Goal: Task Accomplishment & Management: Complete application form

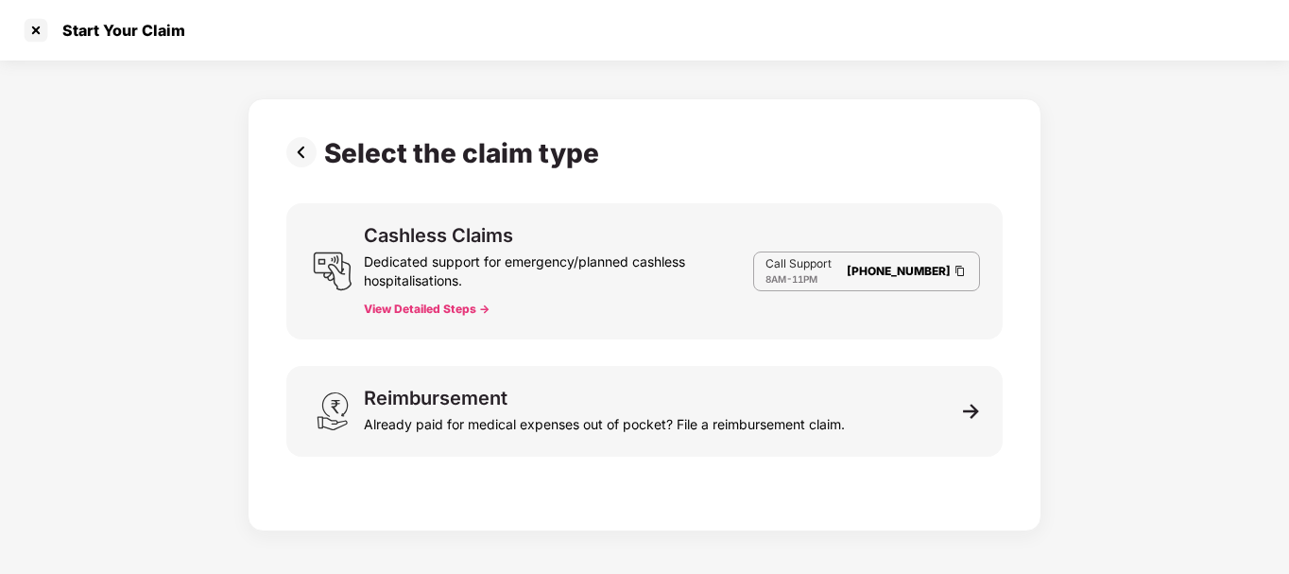
scroll to position [45, 0]
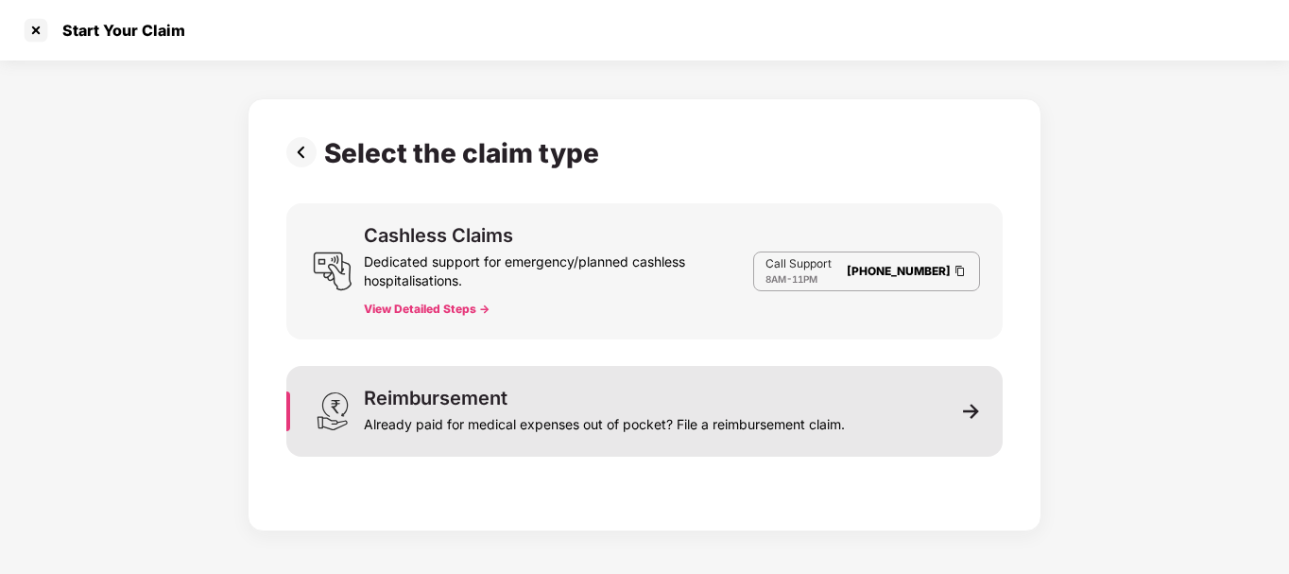
click at [527, 410] on div "Already paid for medical expenses out of pocket? File a reimbursement claim." at bounding box center [604, 420] width 481 height 26
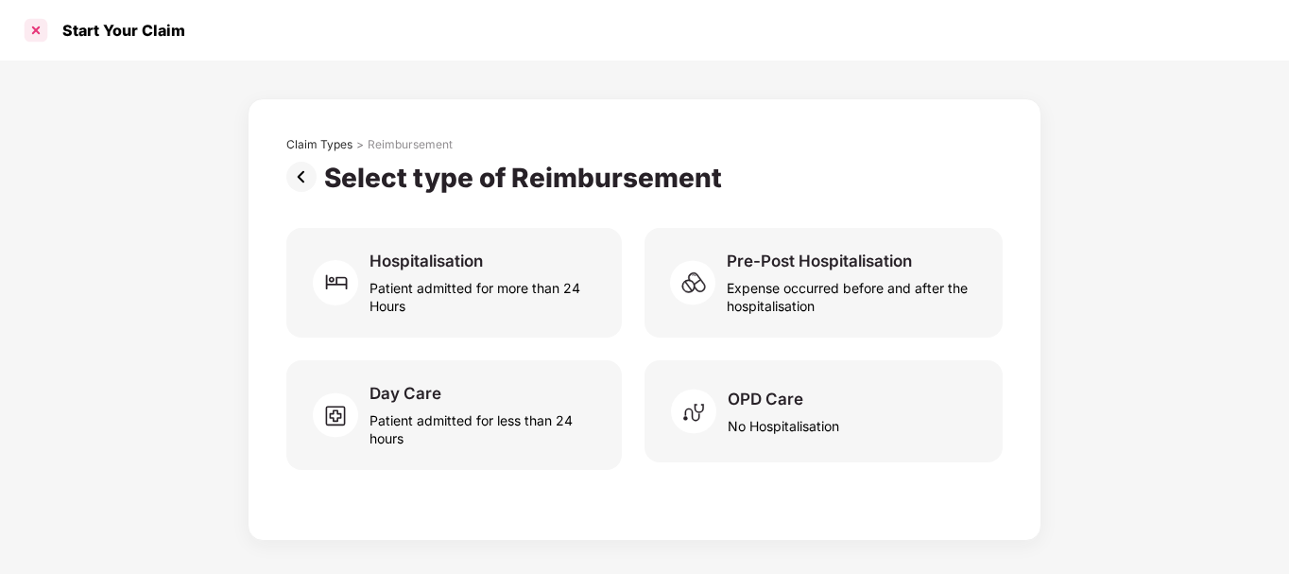
click at [43, 34] on div at bounding box center [36, 30] width 30 height 30
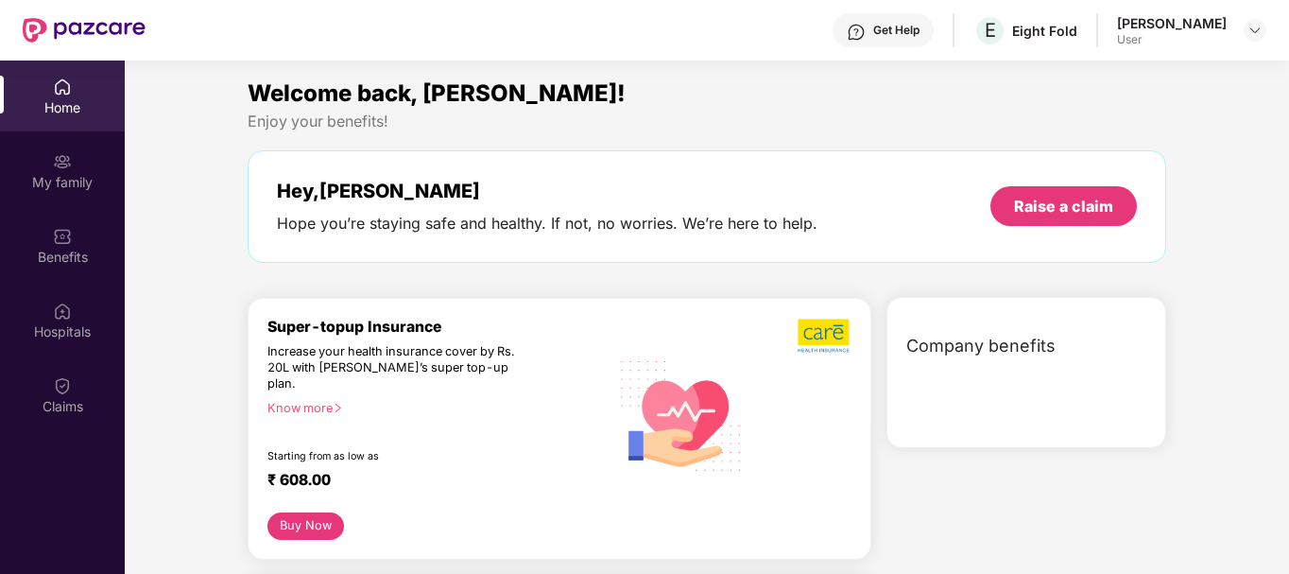
scroll to position [106, 0]
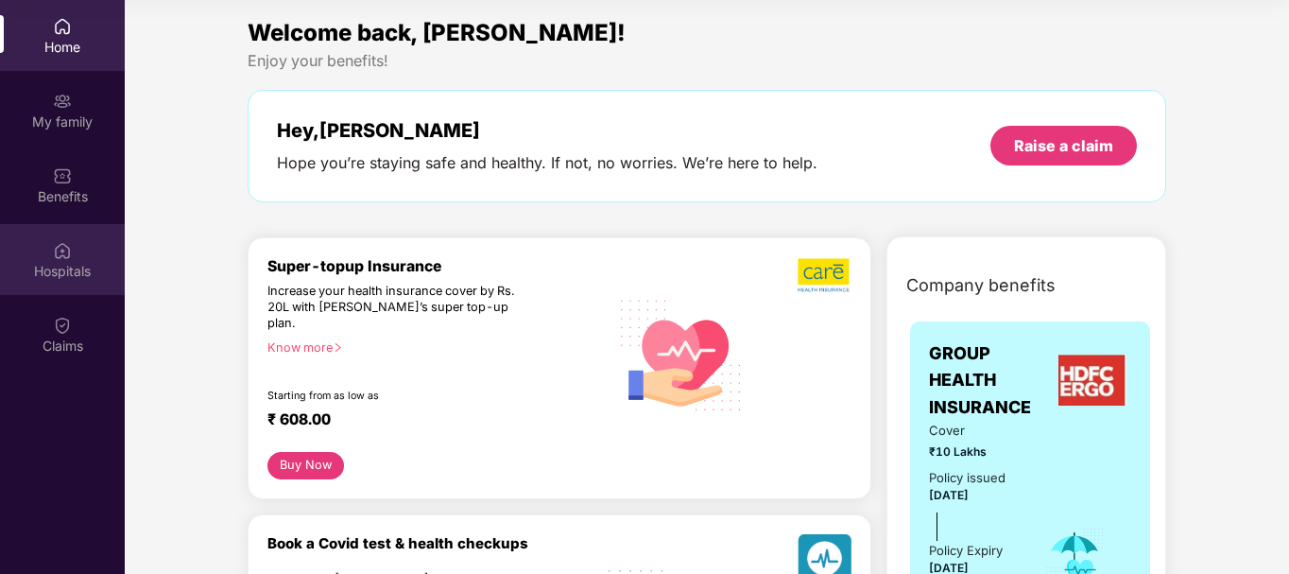
click at [69, 270] on div "Hospitals" at bounding box center [62, 271] width 125 height 19
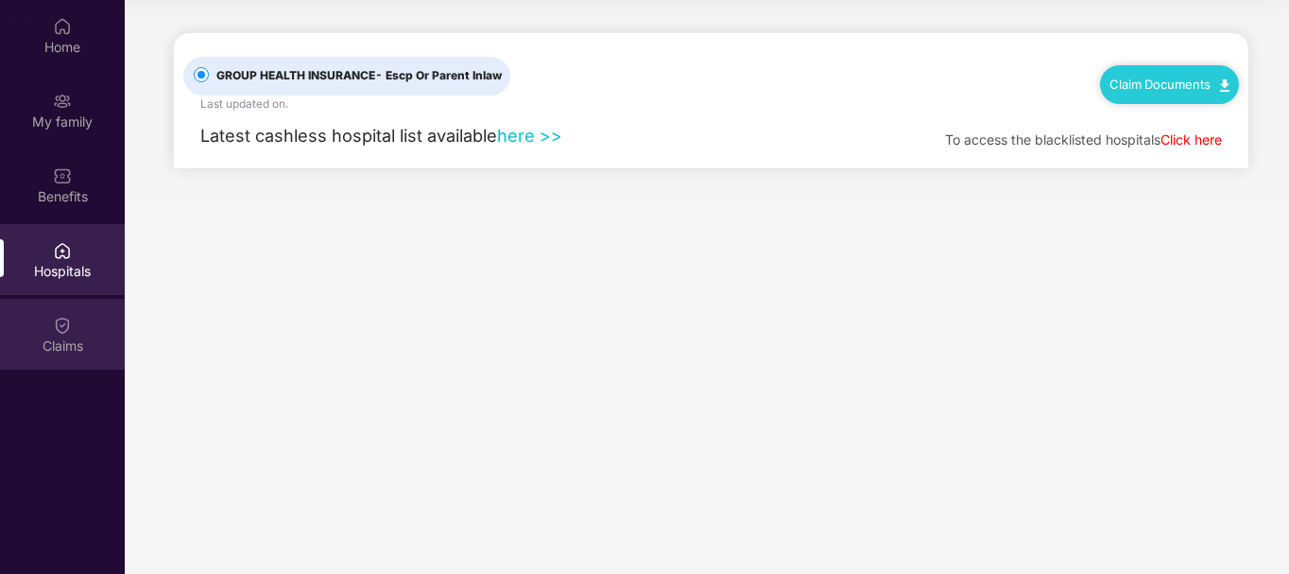
click at [62, 316] on img at bounding box center [62, 325] width 19 height 19
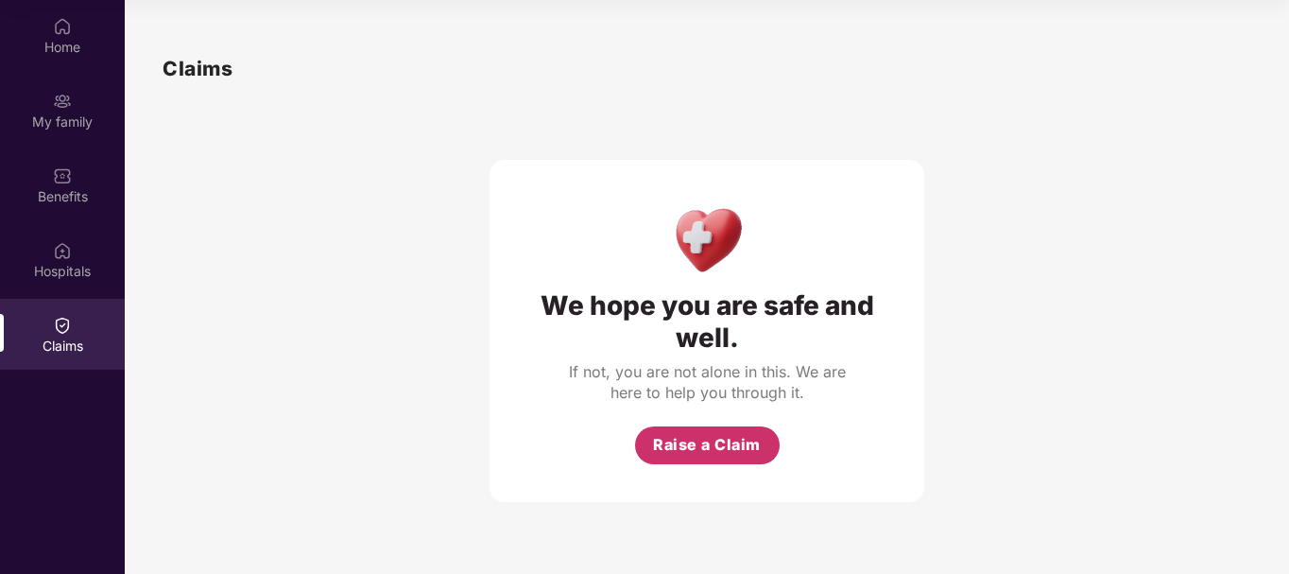
click at [698, 441] on span "Raise a Claim" at bounding box center [707, 445] width 108 height 24
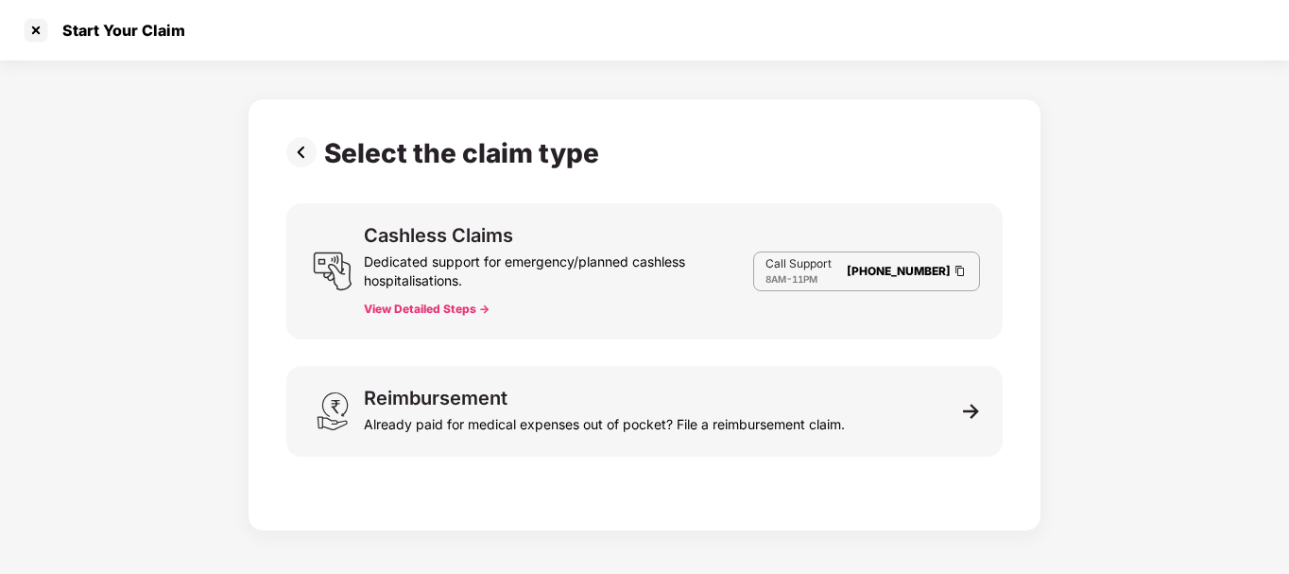
scroll to position [45, 0]
click at [30, 19] on div at bounding box center [36, 30] width 30 height 30
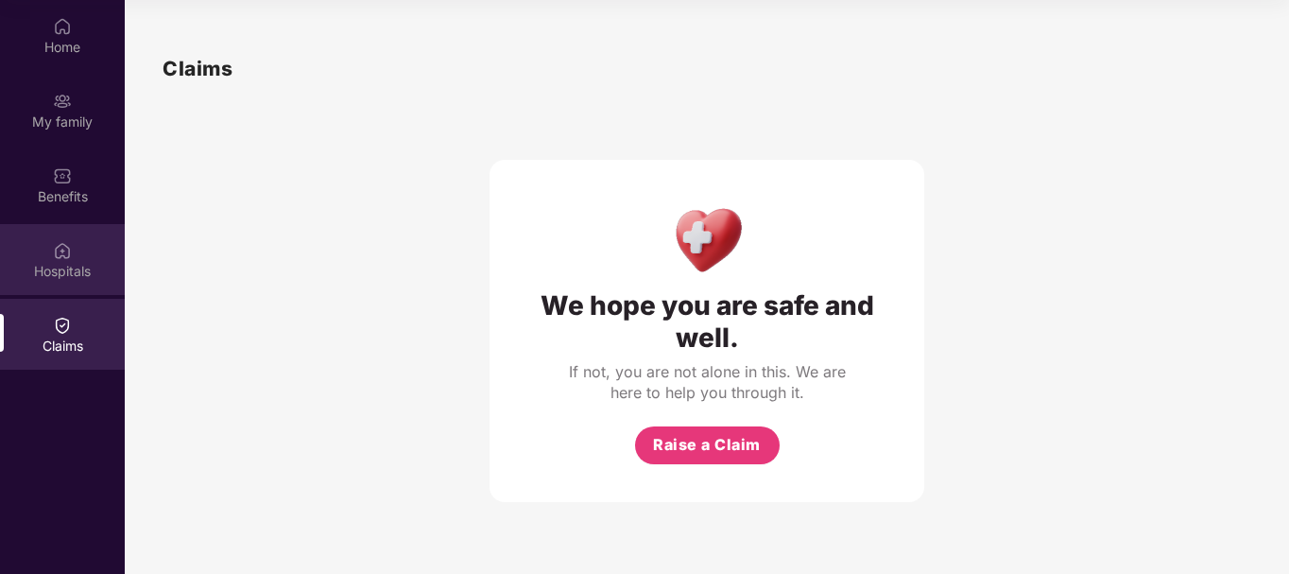
click at [36, 257] on div "Hospitals" at bounding box center [62, 259] width 125 height 71
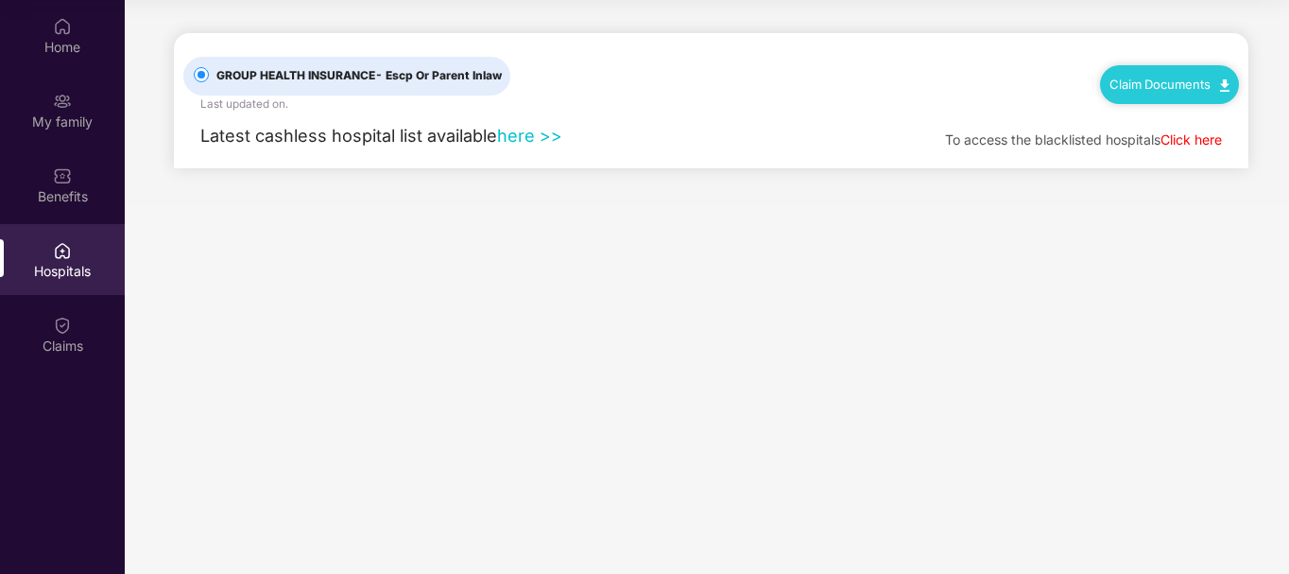
click at [1226, 80] on img at bounding box center [1224, 85] width 9 height 12
click at [1175, 116] on link "Claim Form" at bounding box center [1177, 118] width 123 height 41
click at [1225, 88] on img at bounding box center [1224, 85] width 9 height 12
click at [1226, 120] on link "Claim Form" at bounding box center [1177, 118] width 123 height 41
click at [1183, 89] on link "Claim Documents" at bounding box center [1170, 84] width 120 height 15
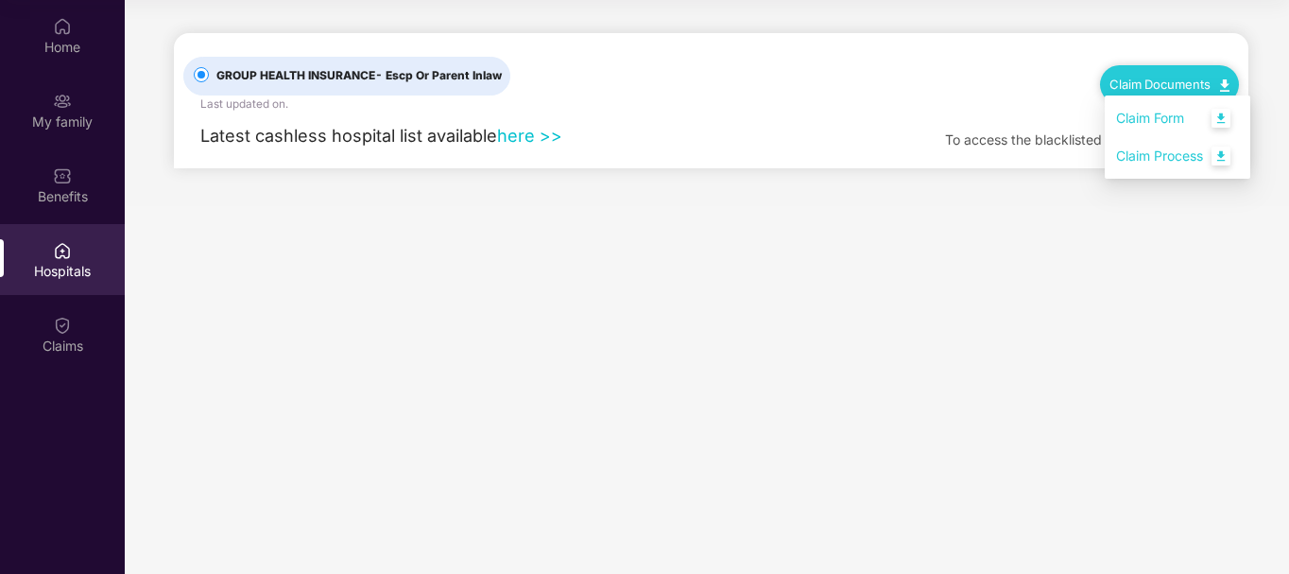
click at [1164, 160] on link "Claim Process" at bounding box center [1177, 156] width 123 height 41
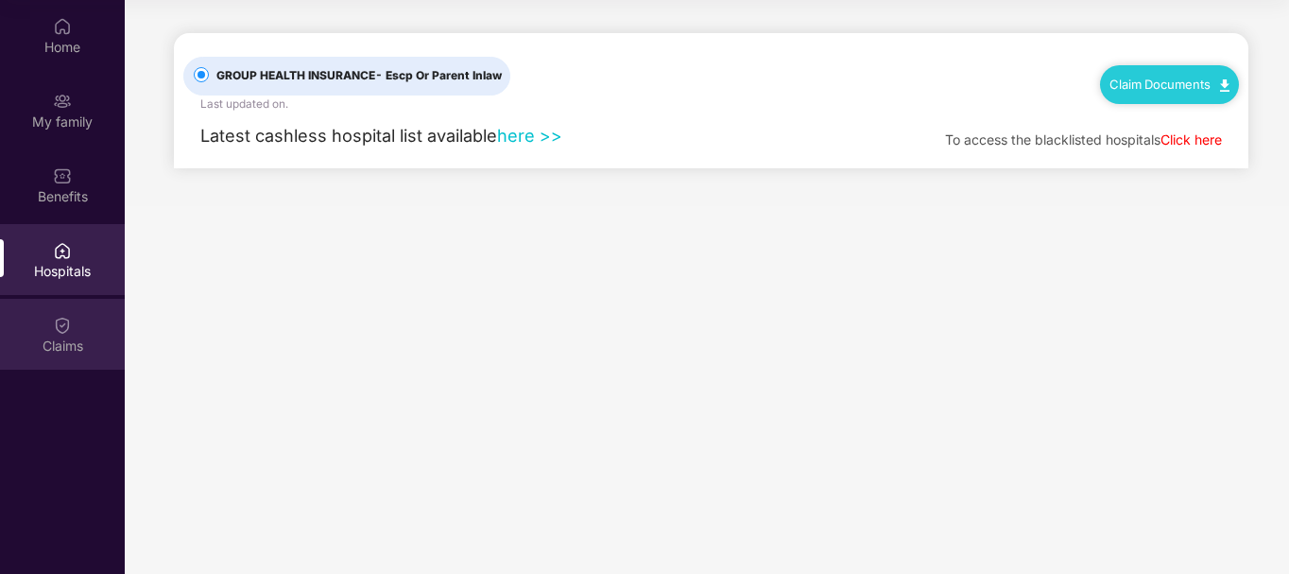
click at [50, 332] on div "Claims" at bounding box center [62, 334] width 125 height 71
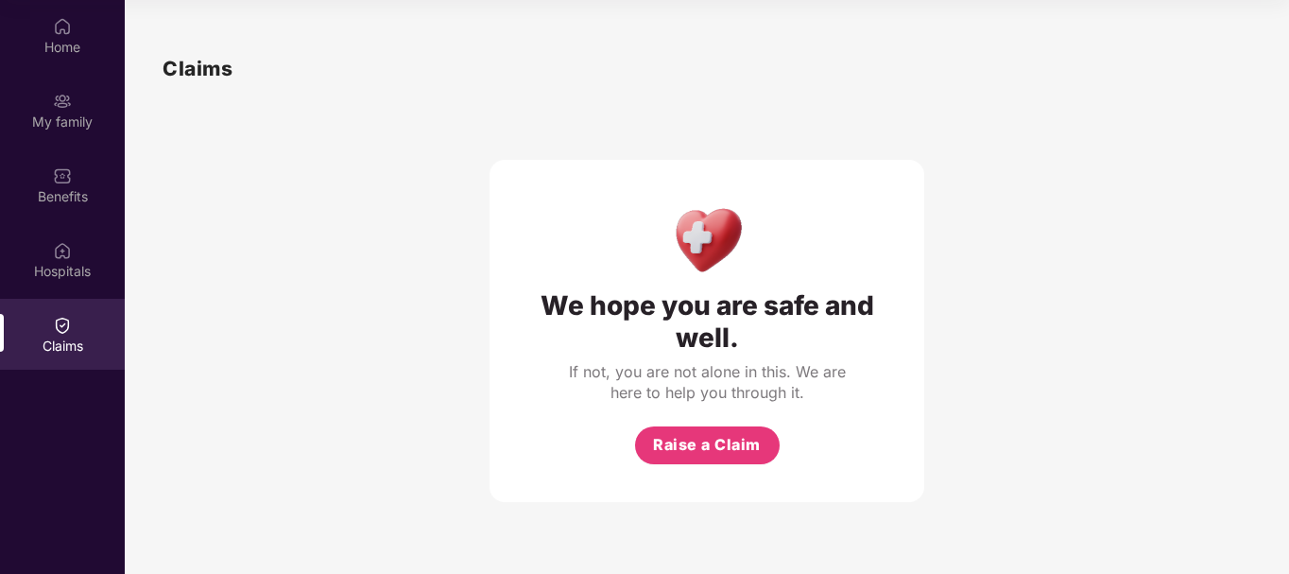
click at [1287, 494] on div "Claims We hope you are safe and well. If not, you are not alone in this. We are…" at bounding box center [707, 277] width 1164 height 525
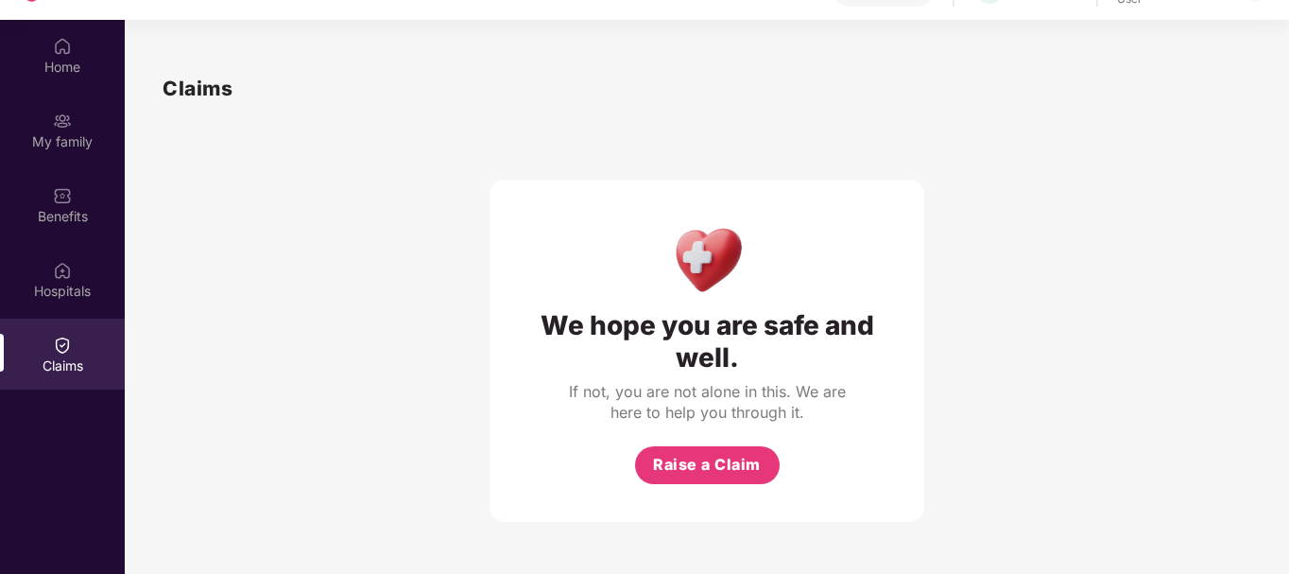
scroll to position [106, 0]
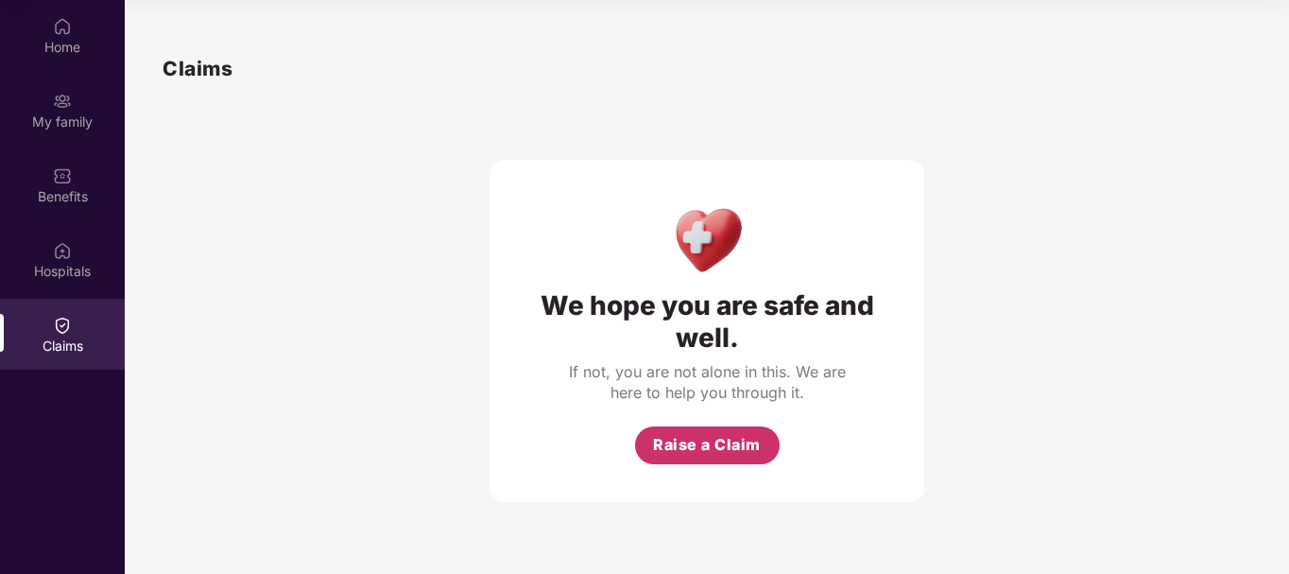
click at [682, 432] on button "Raise a Claim" at bounding box center [707, 445] width 145 height 38
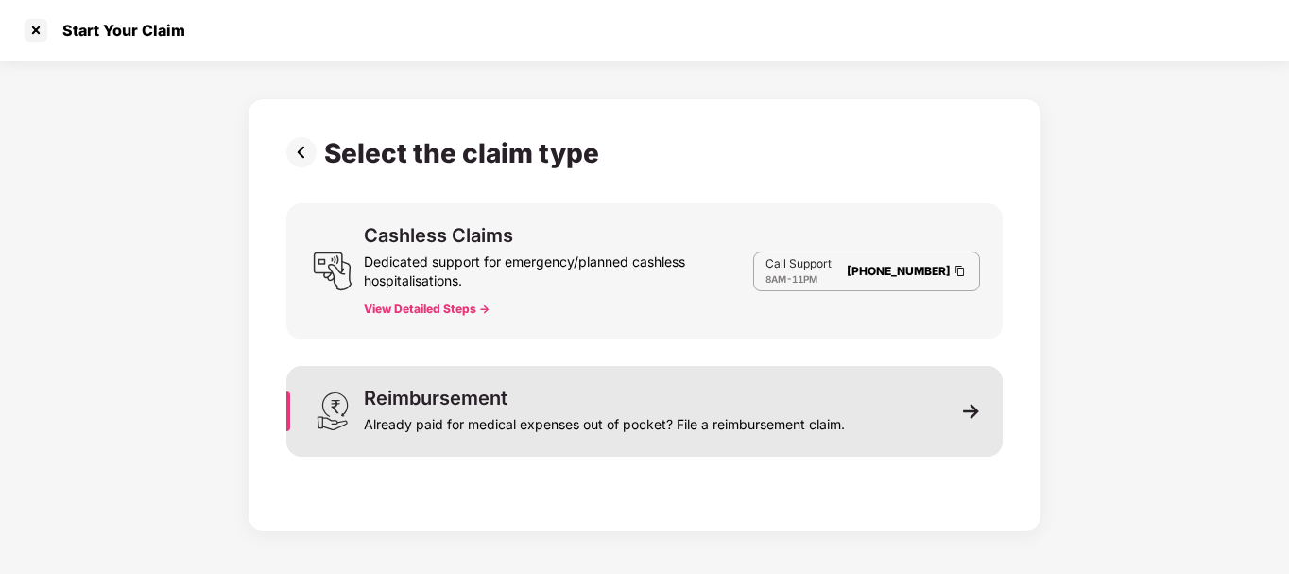
click at [720, 424] on div "Already paid for medical expenses out of pocket? File a reimbursement claim." at bounding box center [604, 420] width 481 height 26
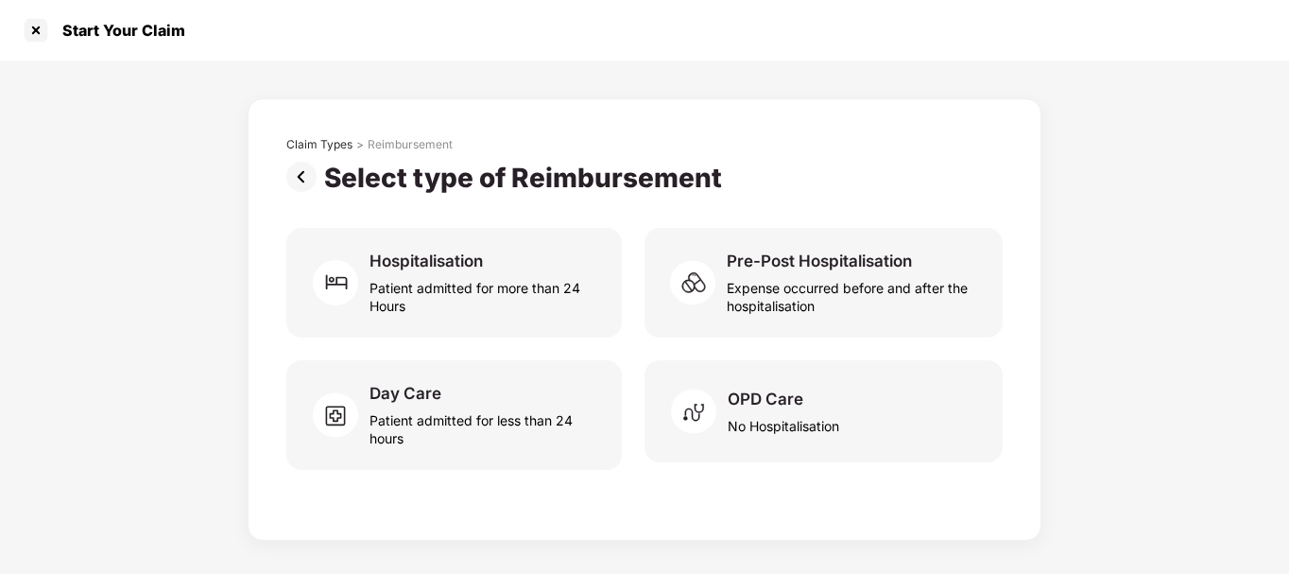
click at [720, 424] on img at bounding box center [699, 411] width 57 height 57
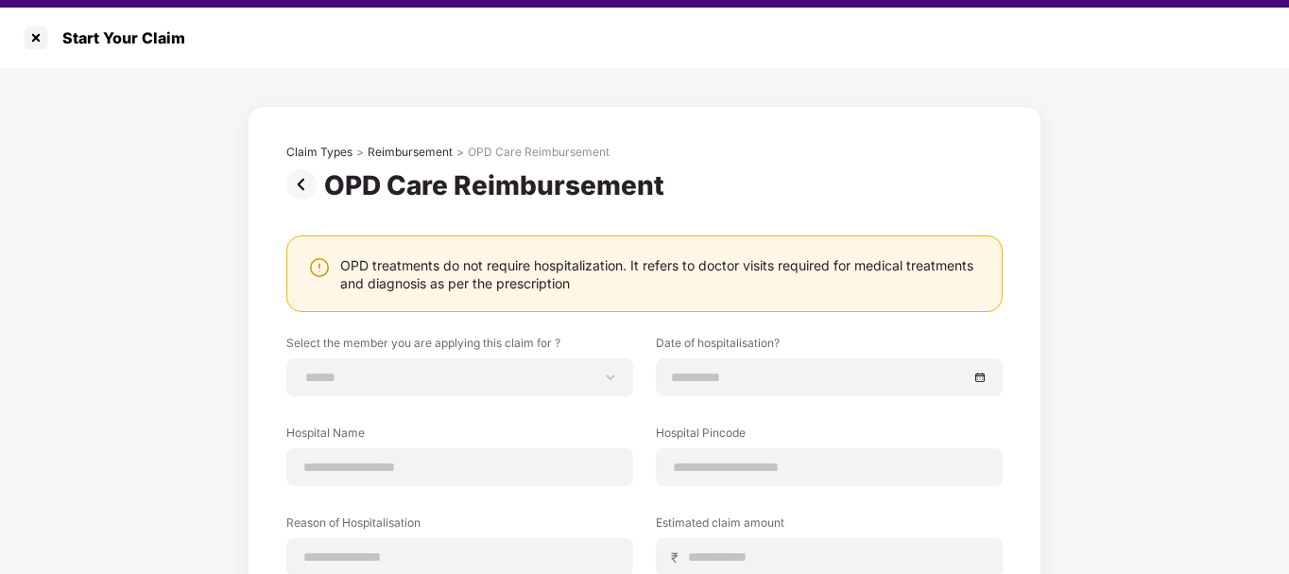
scroll to position [45, 0]
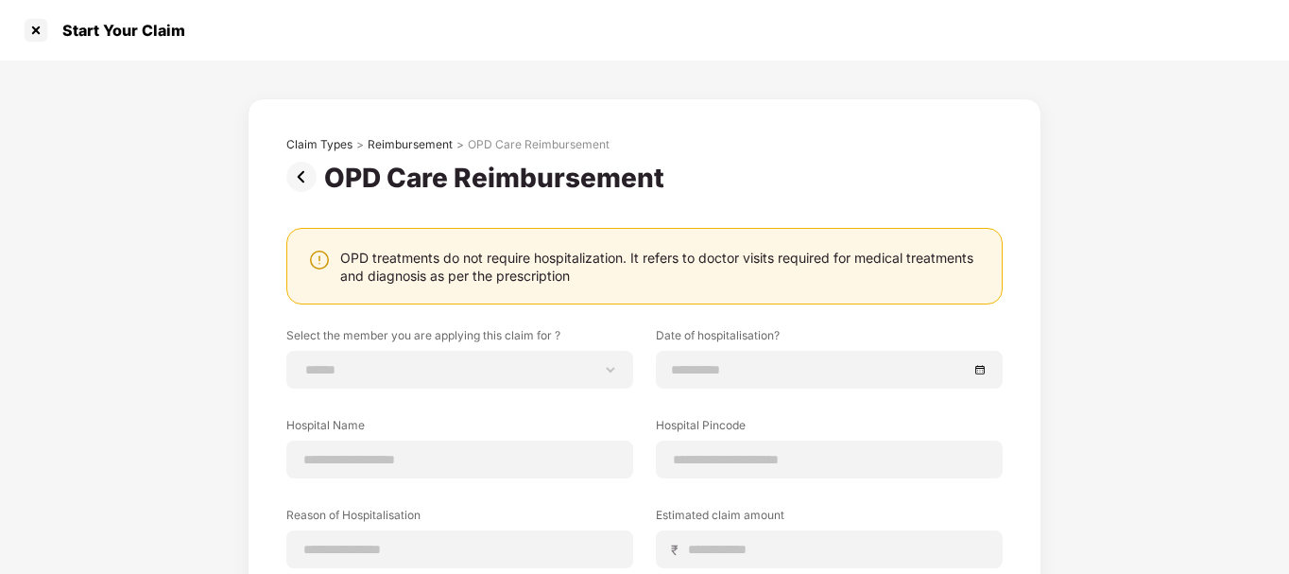
click at [1173, 166] on div "**********" at bounding box center [644, 420] width 1289 height 720
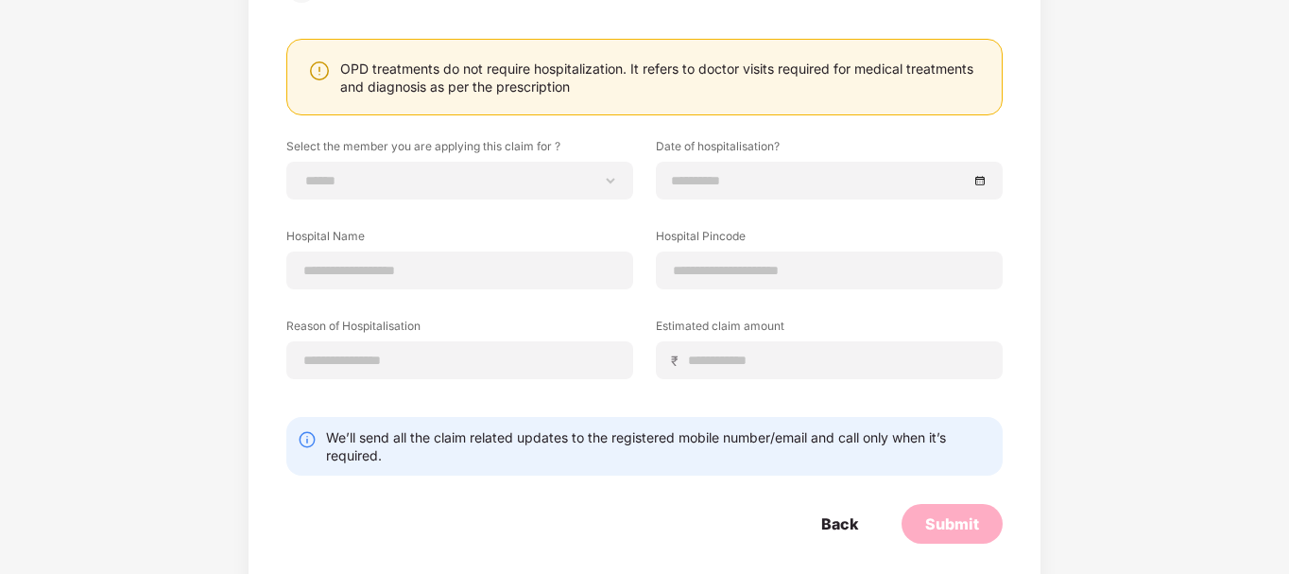
scroll to position [207, 0]
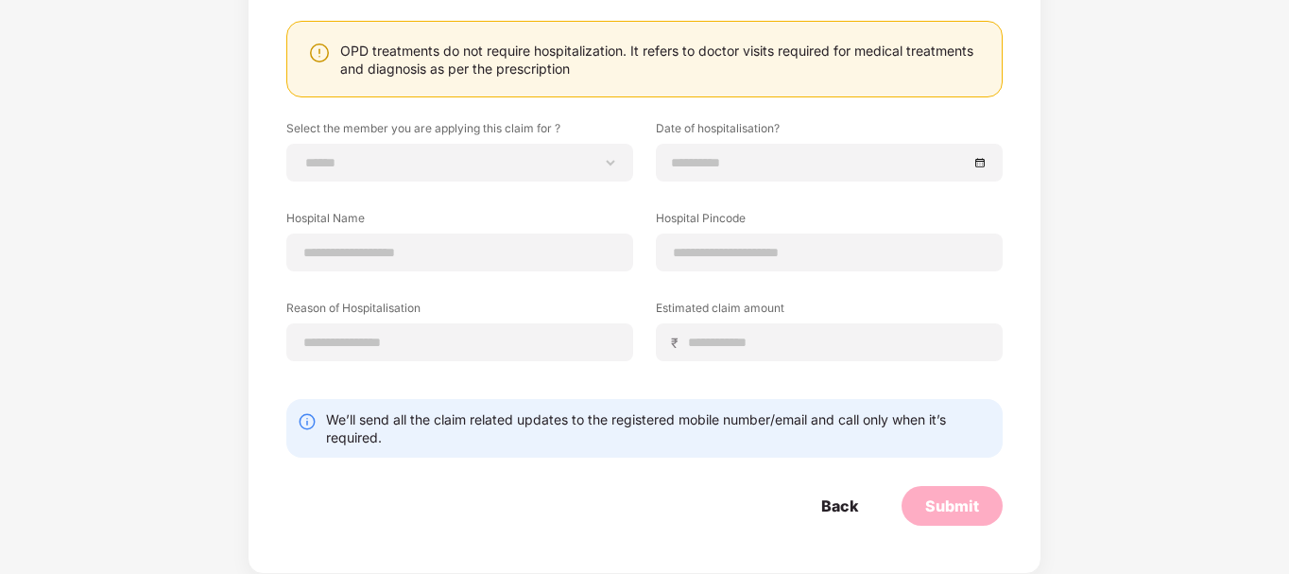
click at [314, 53] on img at bounding box center [319, 53] width 23 height 23
